Goal: Task Accomplishment & Management: Use online tool/utility

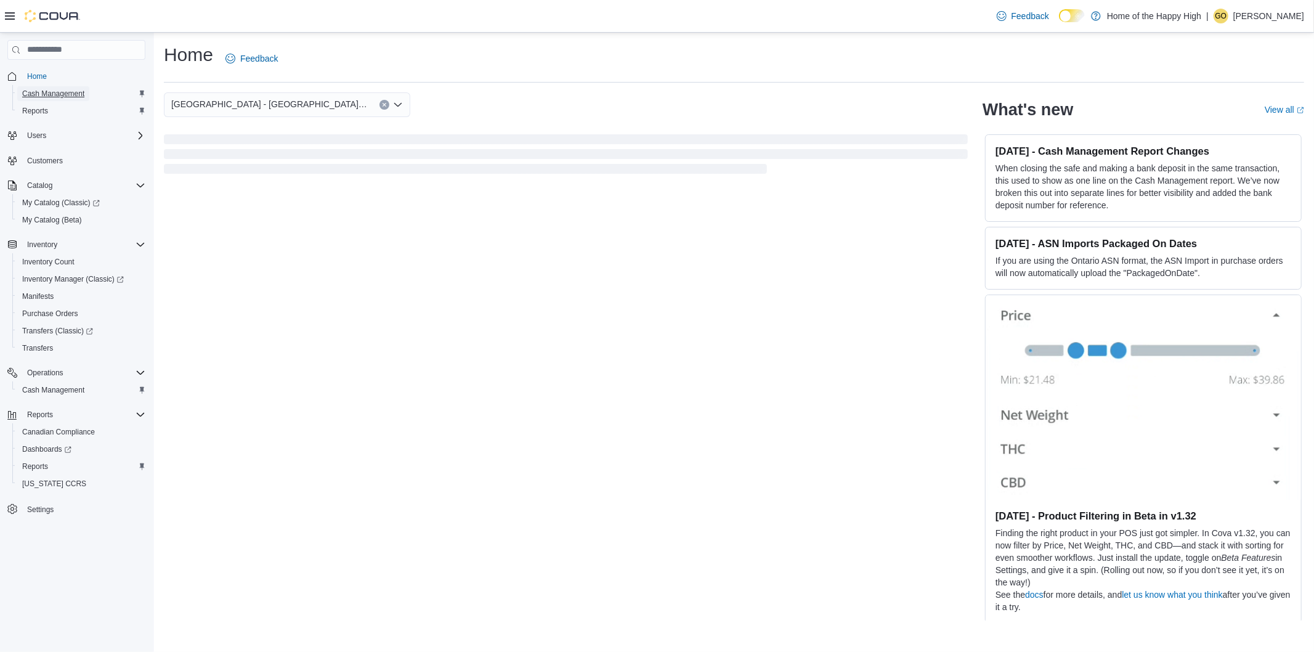
click at [72, 93] on span "Cash Management" at bounding box center [53, 94] width 62 height 10
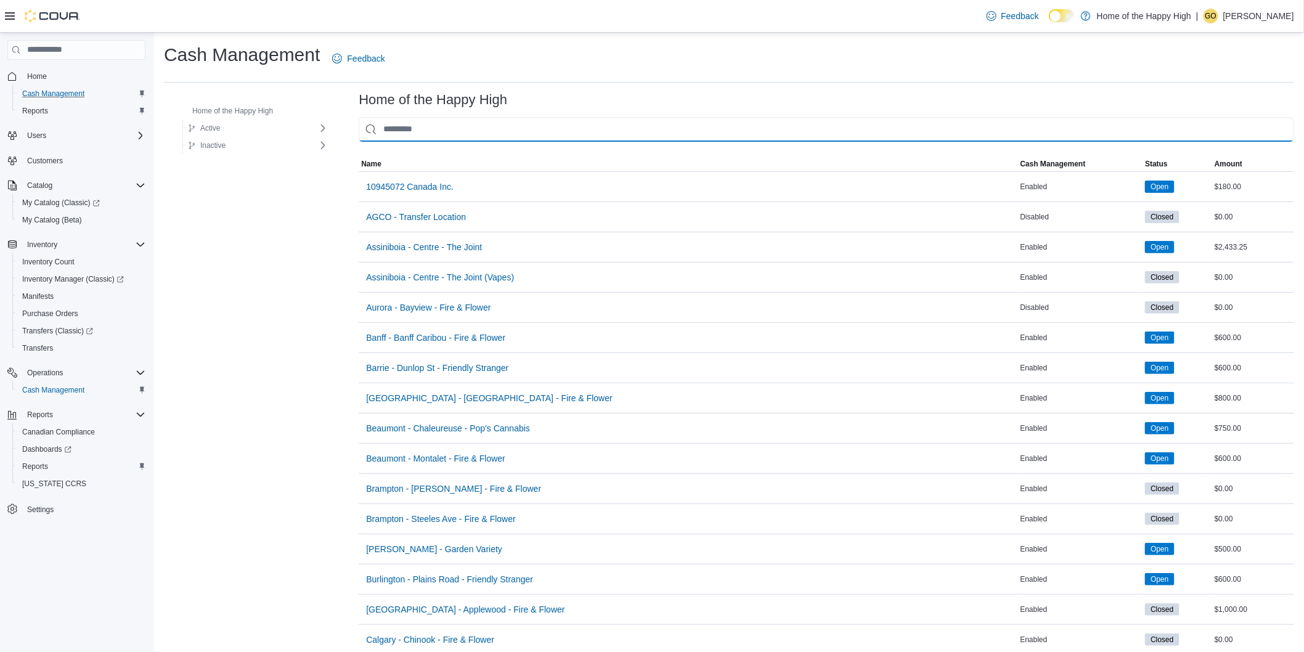
click at [451, 128] on input "This is a search bar. As you type, the results lower in the page will automatic…" at bounding box center [826, 129] width 935 height 25
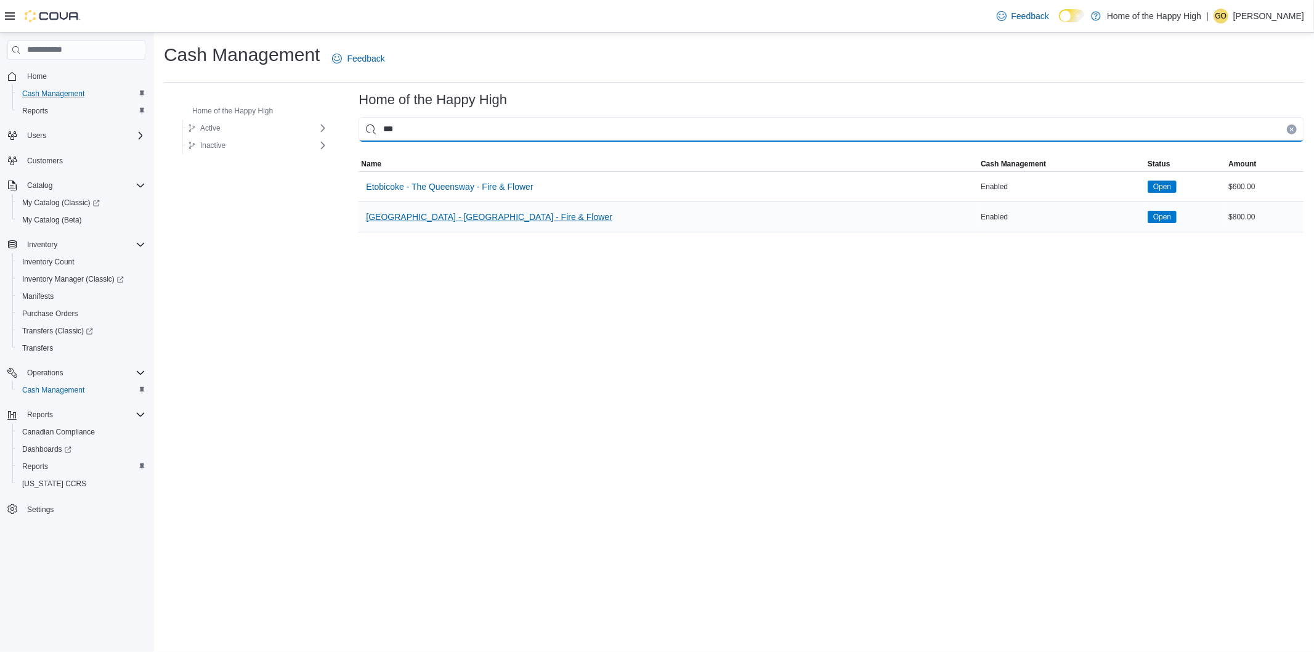
type input "***"
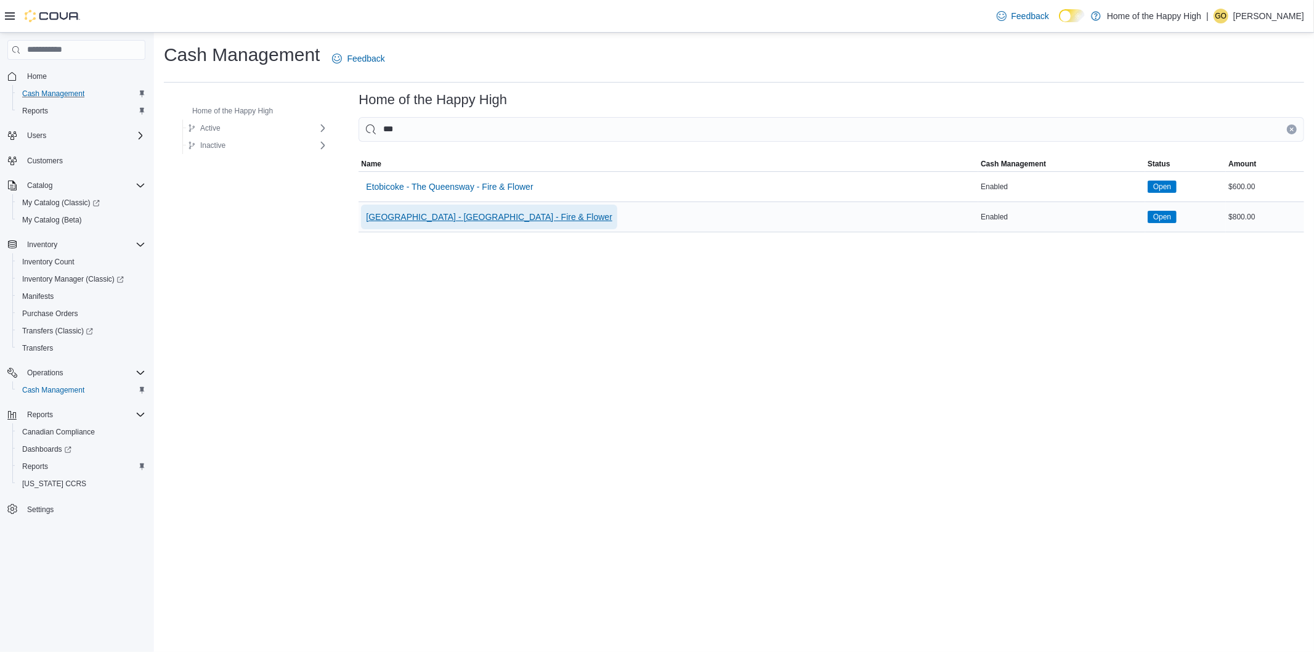
click at [452, 218] on span "Swan River - Main Street - Fire & Flower" at bounding box center [489, 217] width 246 height 12
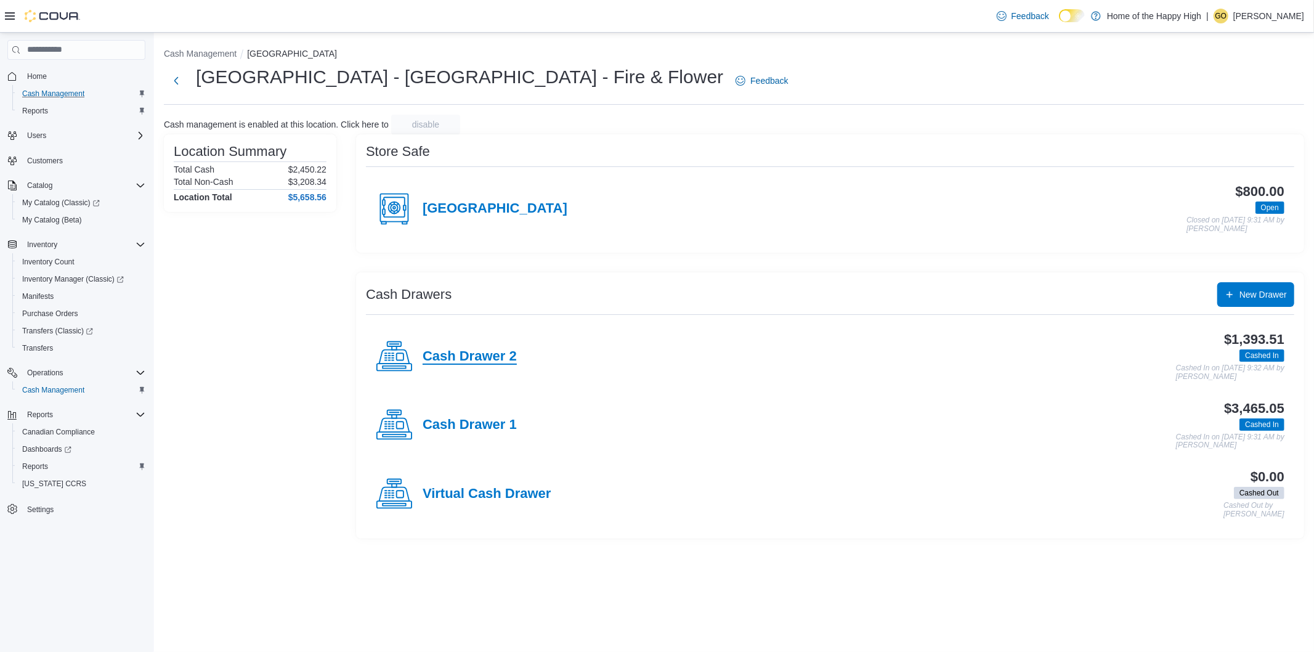
click at [482, 353] on h4 "Cash Drawer 2" at bounding box center [470, 357] width 94 height 16
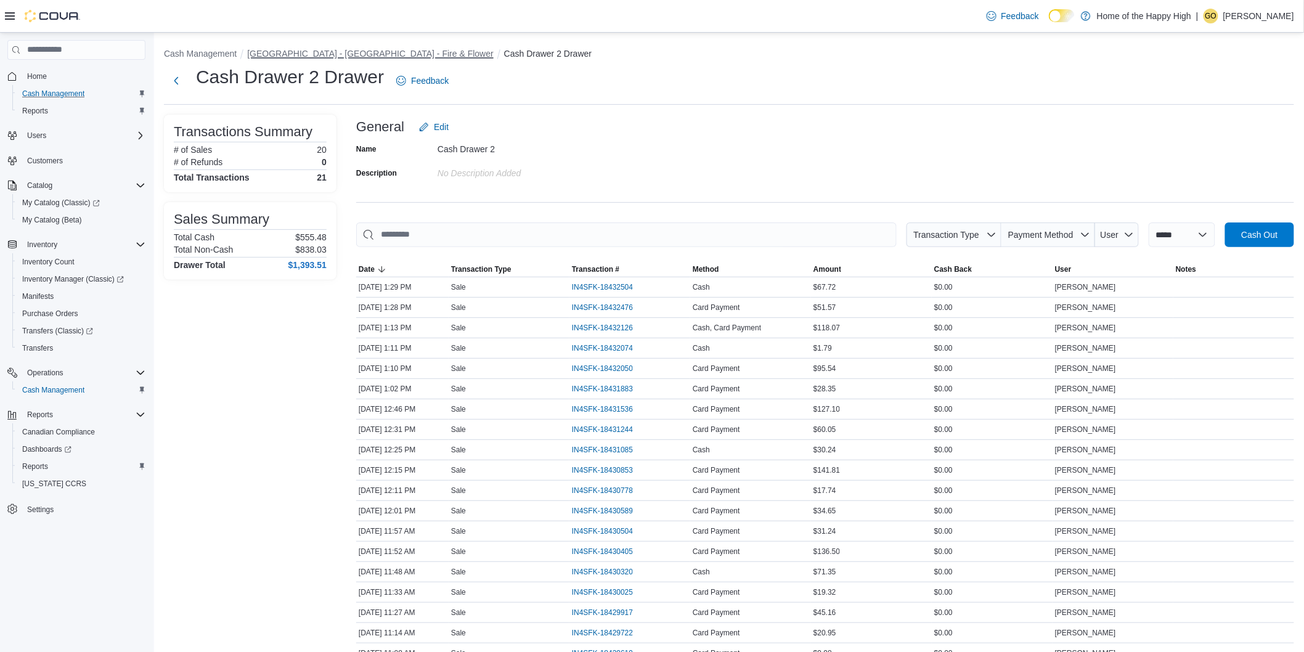
click at [335, 52] on button "Swan River - Main Street - Fire & Flower" at bounding box center [370, 54] width 246 height 10
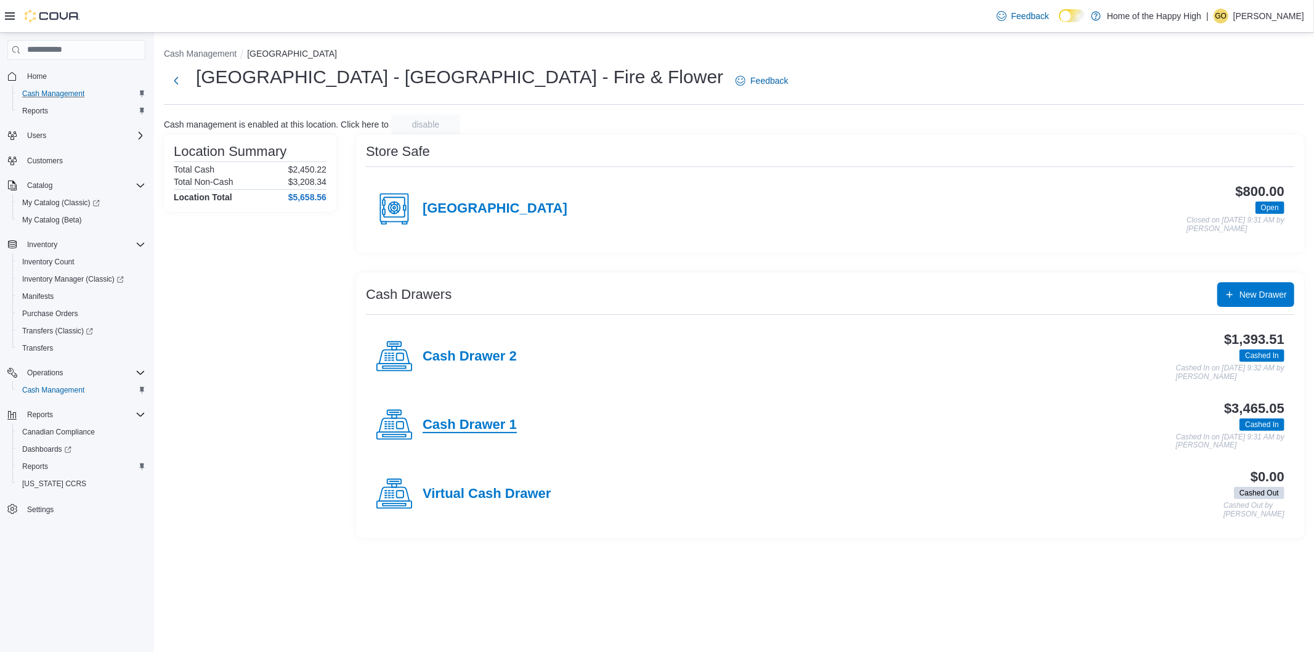
click at [484, 424] on h4 "Cash Drawer 1" at bounding box center [470, 425] width 94 height 16
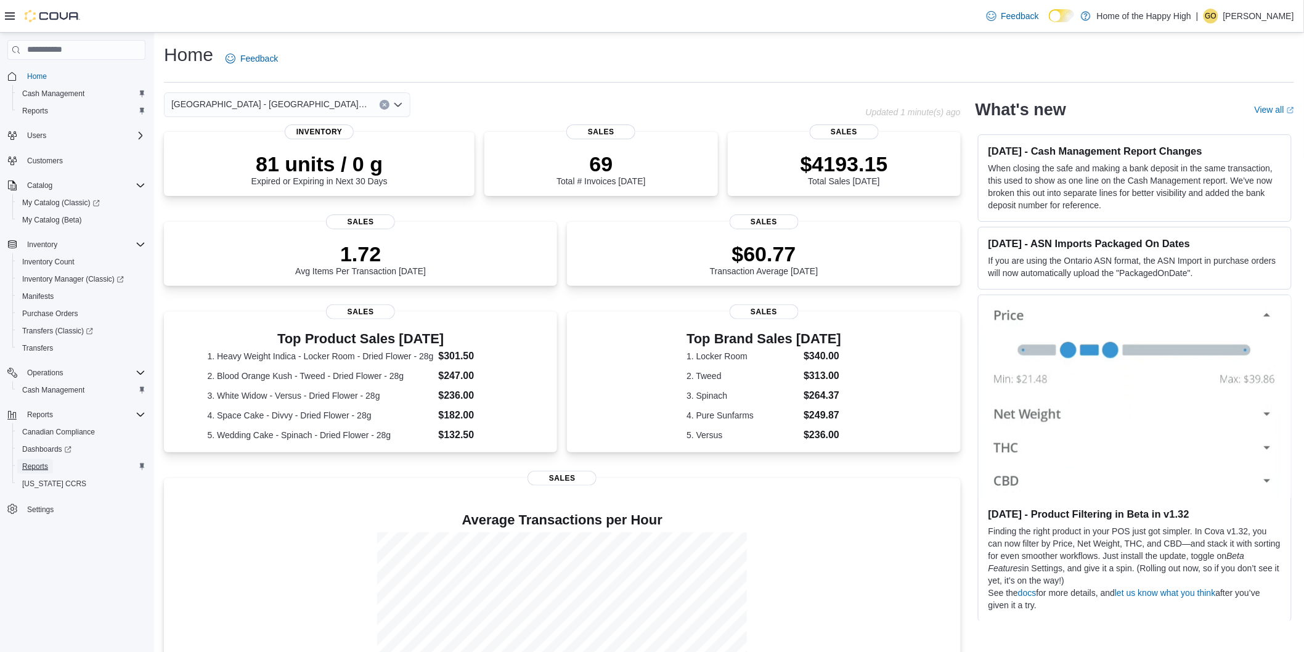
click at [39, 462] on span "Reports" at bounding box center [35, 466] width 26 height 10
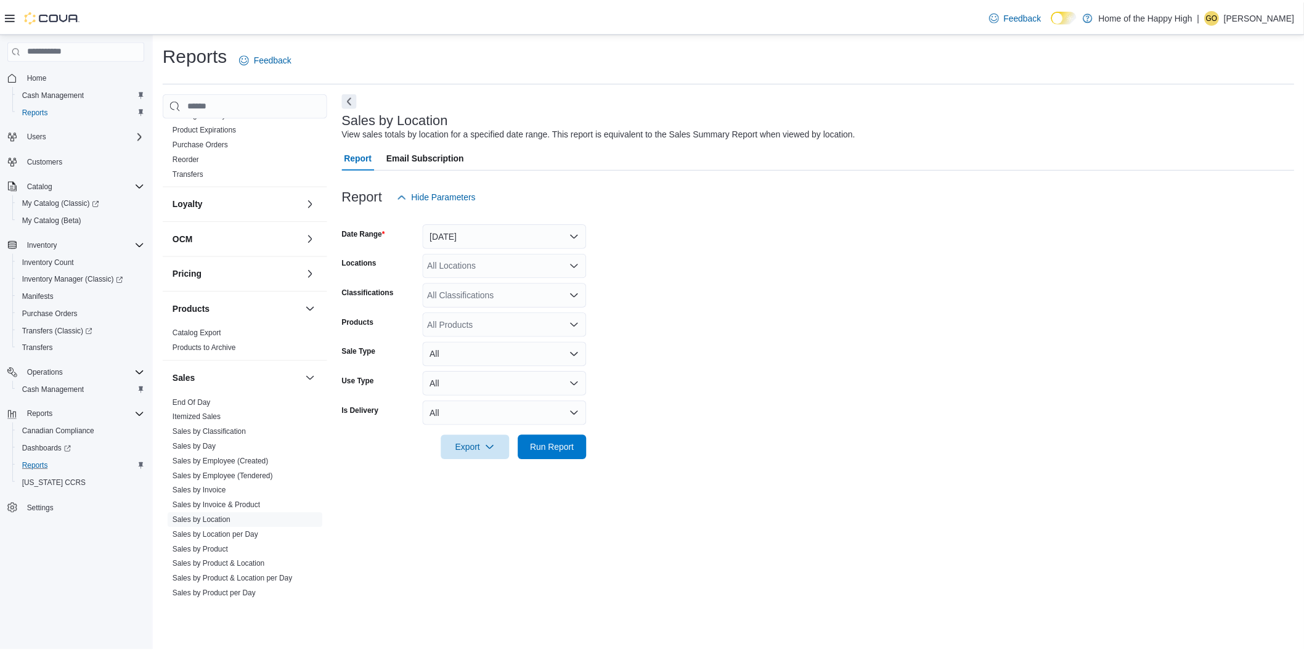
scroll to position [477, 0]
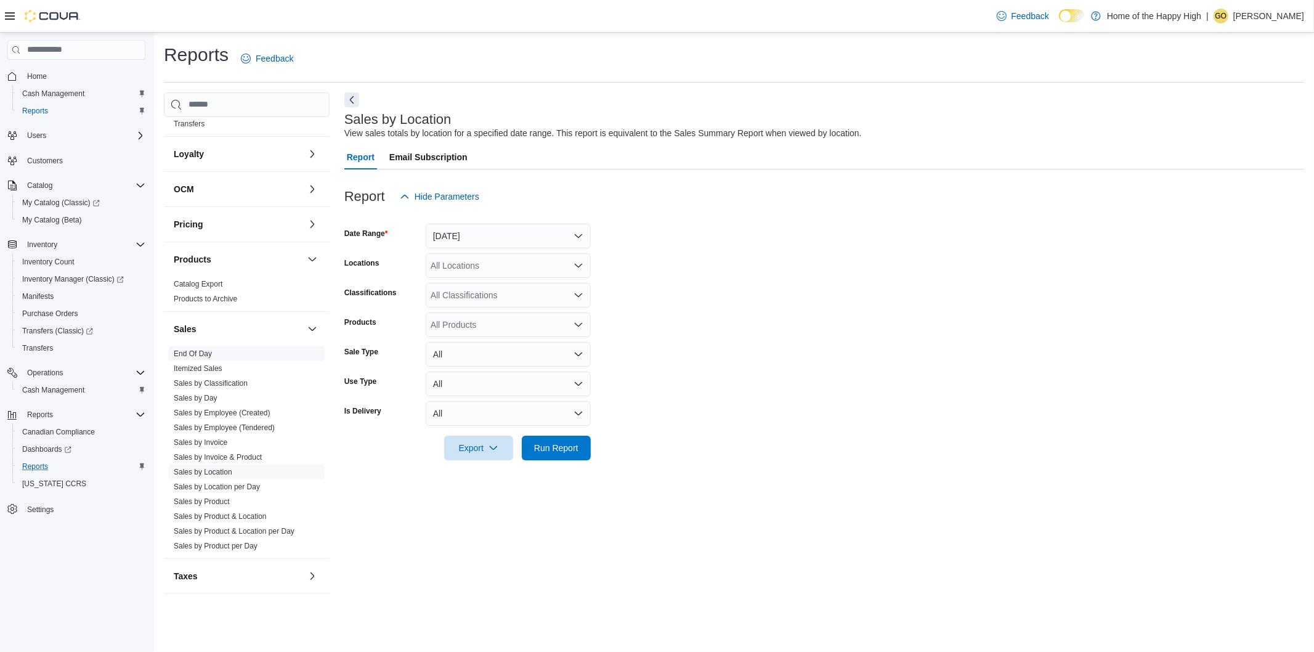
click at [193, 349] on link "End Of Day" at bounding box center [193, 353] width 38 height 9
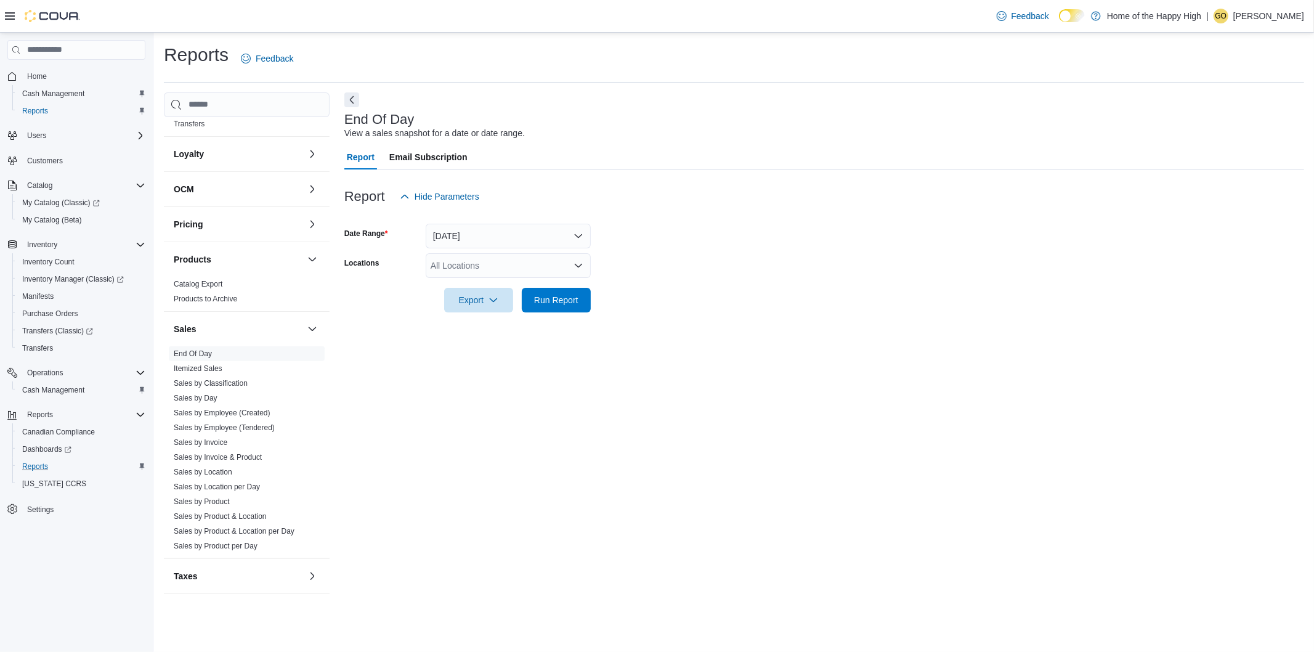
click at [508, 261] on div "All Locations" at bounding box center [508, 265] width 165 height 25
type input "***"
click at [513, 285] on span "Swan River - Main Street - Fire & Flower" at bounding box center [600, 286] width 246 height 12
click at [740, 274] on form "Date Range Today Locations Swan River - Main Street - Fire & Flower Export Run …" at bounding box center [824, 261] width 960 height 104
click at [551, 292] on span "Run Report" at bounding box center [556, 299] width 54 height 25
